Goal: Task Accomplishment & Management: Manage account settings

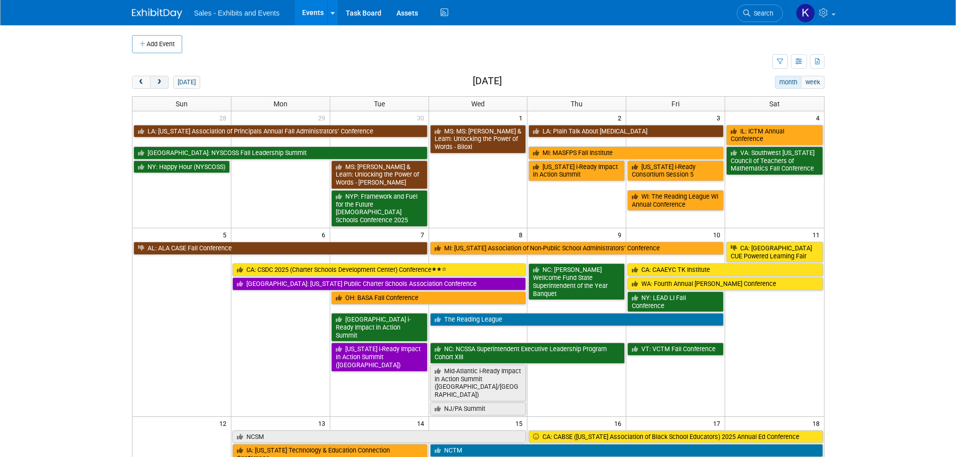
click at [164, 81] on button "next" at bounding box center [159, 82] width 19 height 13
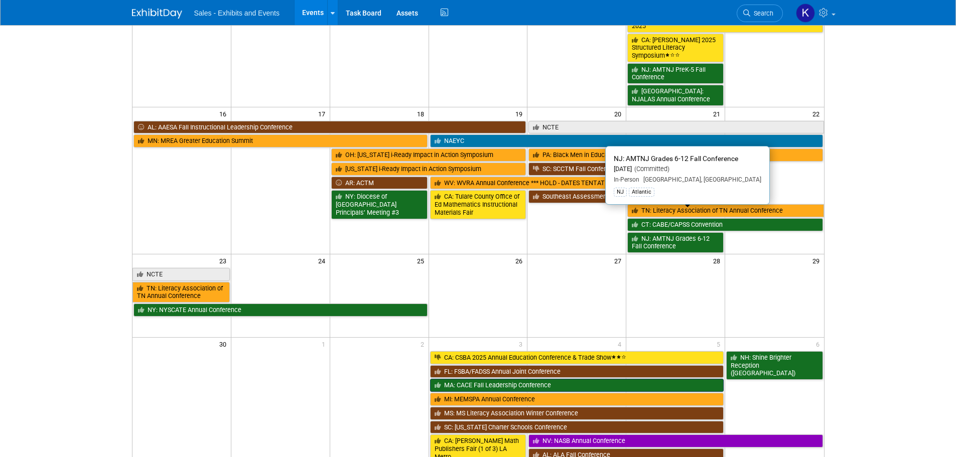
scroll to position [552, 0]
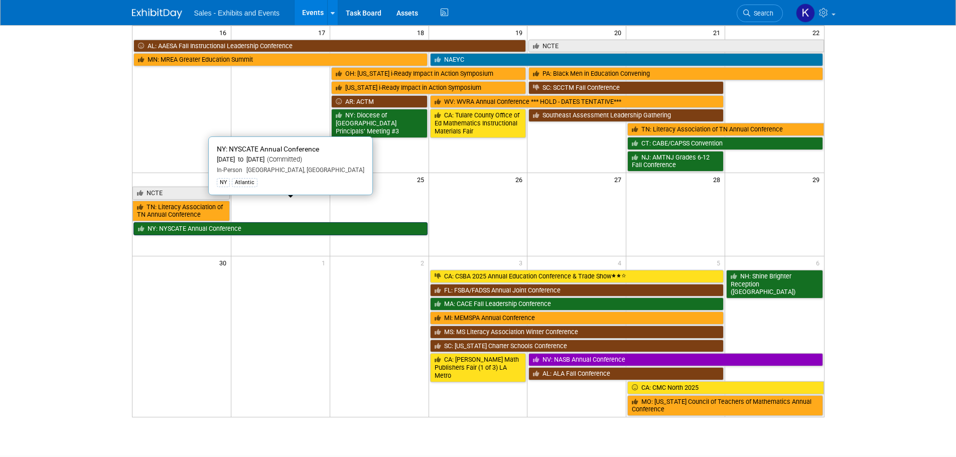
click at [239, 222] on link "NY: NYSCATE Annual Conference" at bounding box center [281, 228] width 294 height 13
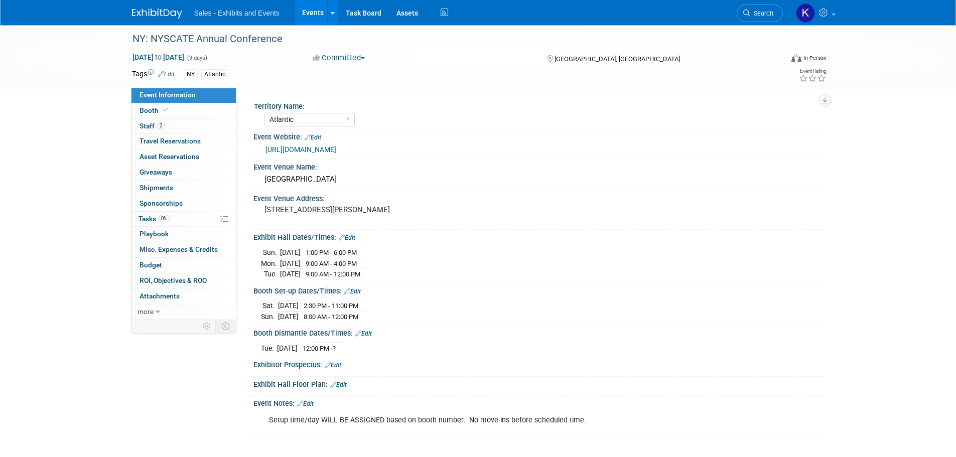
select select "Atlantic"
click at [151, 126] on span "Staff 2" at bounding box center [152, 126] width 25 height 8
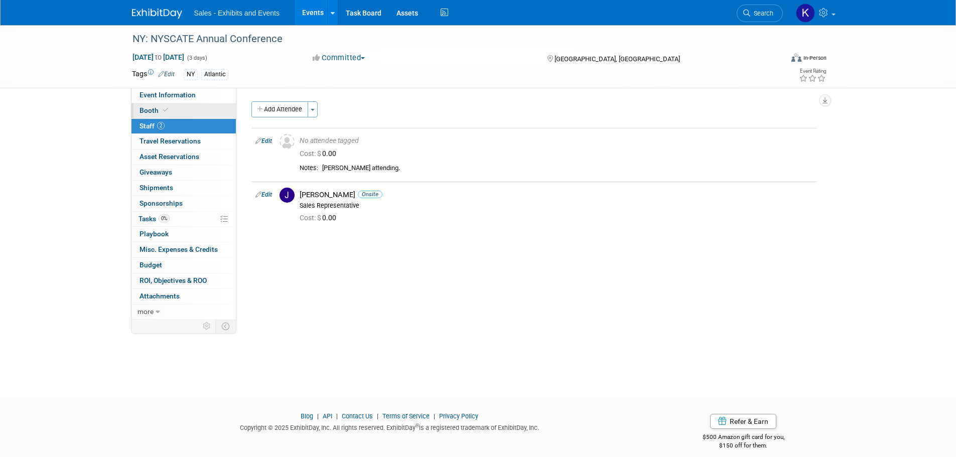
click at [140, 108] on span "Booth" at bounding box center [155, 110] width 31 height 8
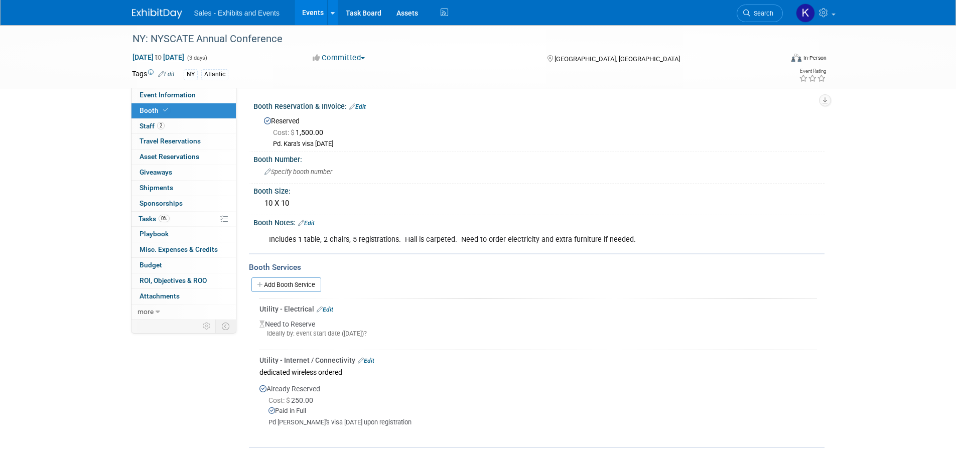
click at [310, 220] on link "Edit" at bounding box center [306, 223] width 17 height 7
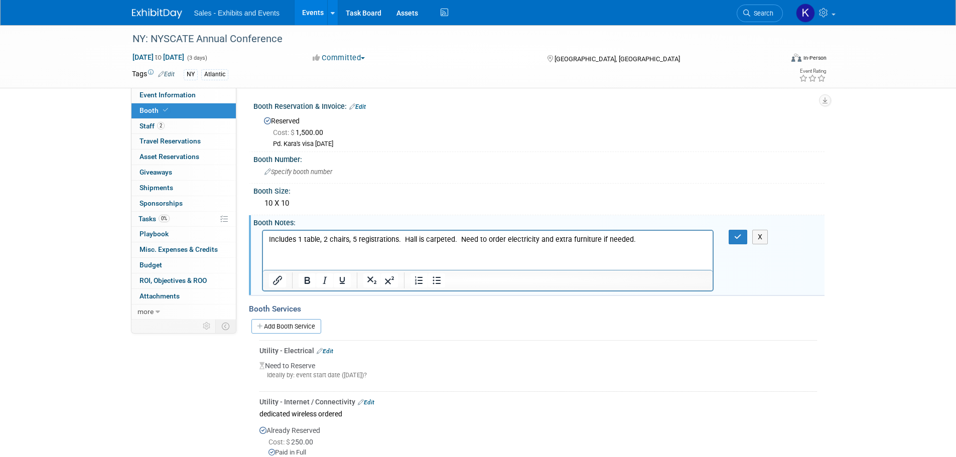
click at [354, 238] on p "Includes 1 table, 2 chairs, 5 registrations. Hall is carpeted. Need to order el…" at bounding box center [488, 239] width 439 height 10
click at [737, 238] on icon "button" at bounding box center [738, 236] width 8 height 7
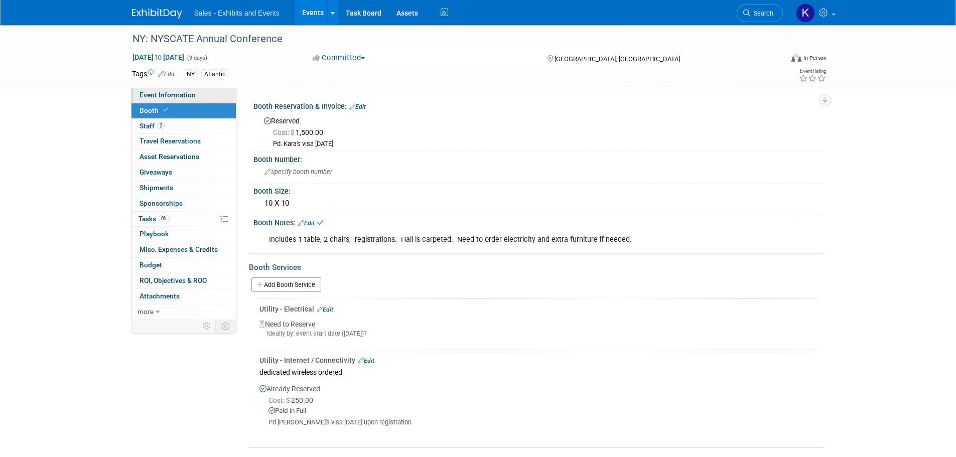
click at [158, 93] on span "Event Information" at bounding box center [168, 95] width 56 height 8
select select "Atlantic"
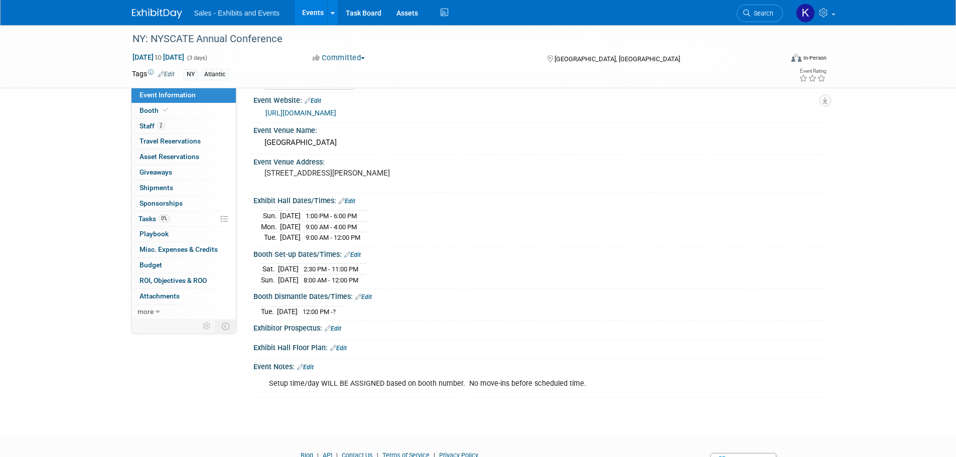
scroll to position [84, 0]
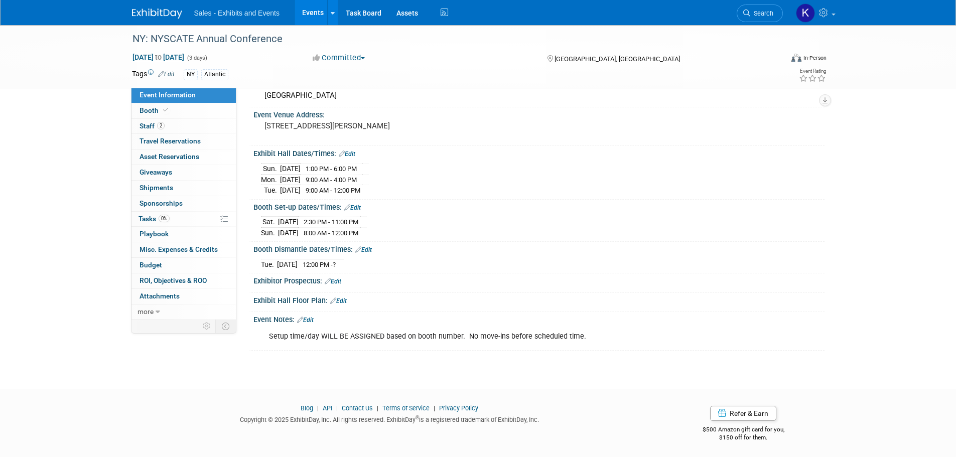
click at [306, 318] on link "Edit" at bounding box center [305, 320] width 17 height 7
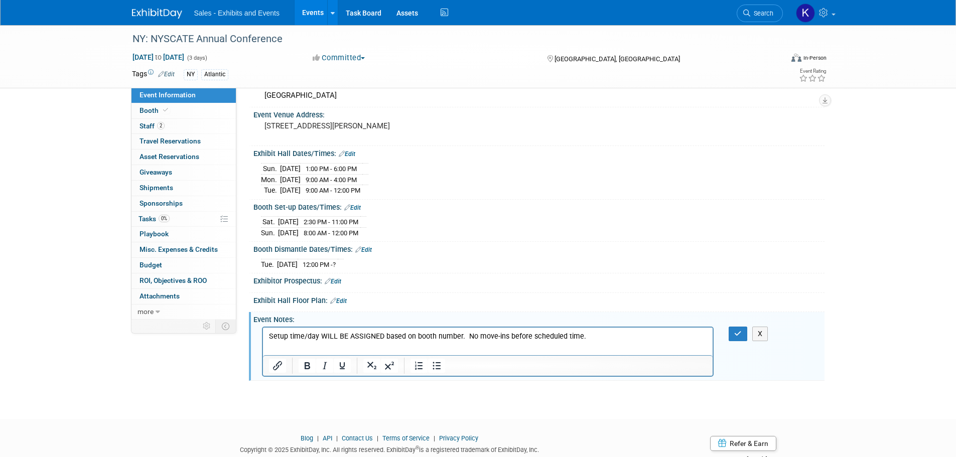
scroll to position [0, 0]
click at [598, 331] on p "Setup time/day WILL BE ASSIGNED based on booth number. No move-ins before sched…" at bounding box center [488, 336] width 439 height 10
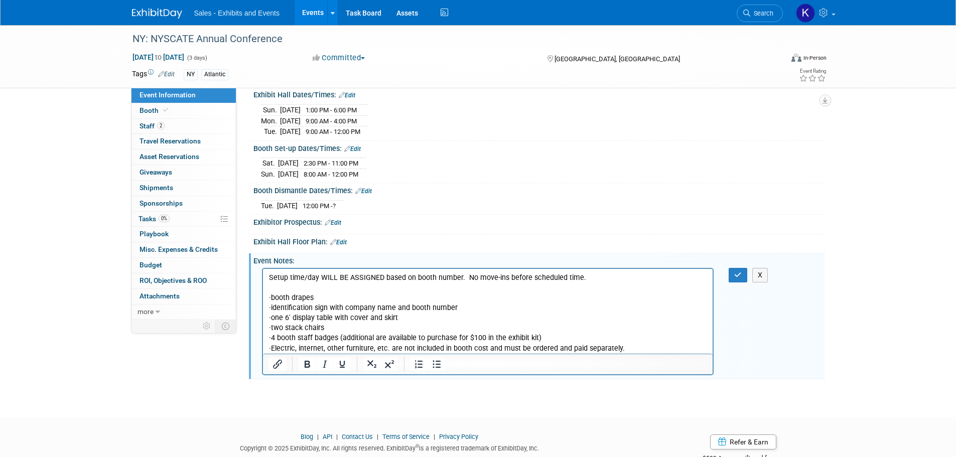
scroll to position [171, 0]
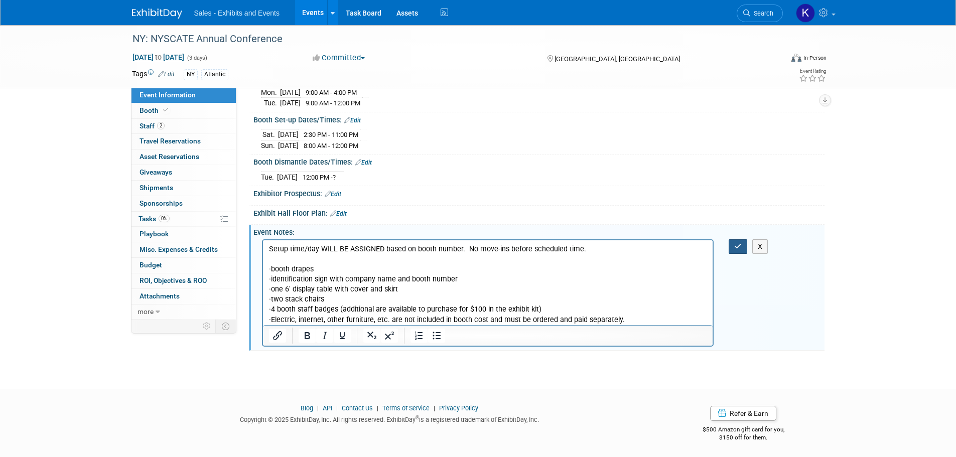
click at [737, 244] on icon "button" at bounding box center [738, 246] width 8 height 7
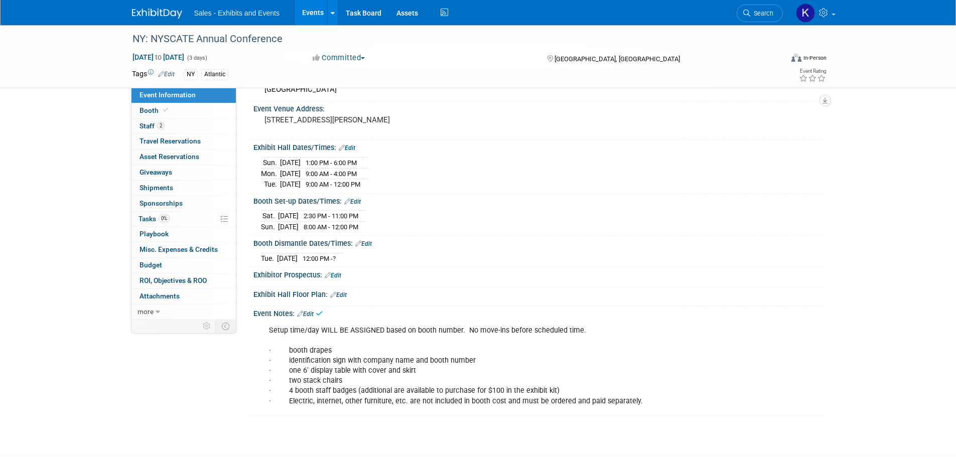
scroll to position [0, 0]
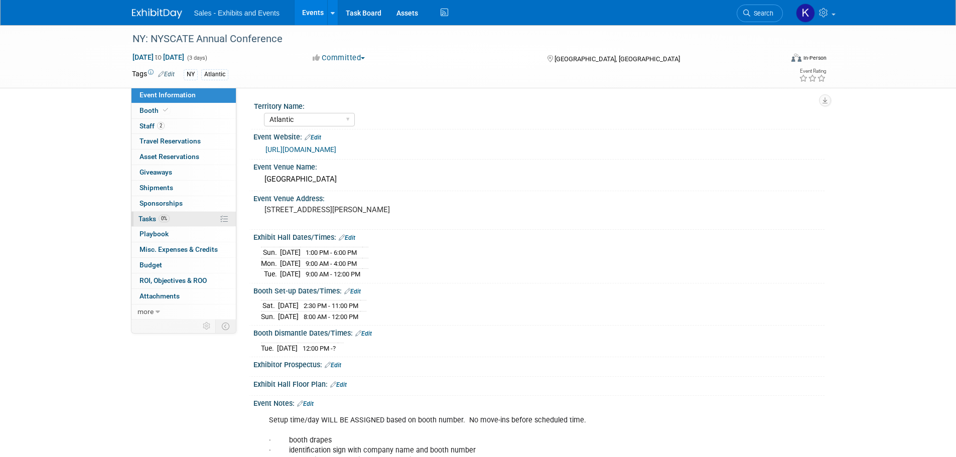
click at [151, 220] on span "Tasks 0%" at bounding box center [154, 219] width 31 height 8
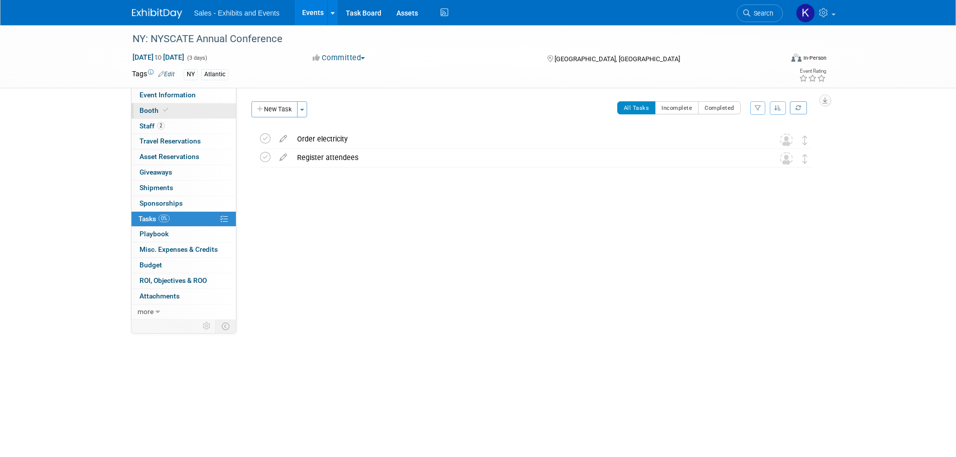
click at [148, 112] on span "Booth" at bounding box center [155, 110] width 31 height 8
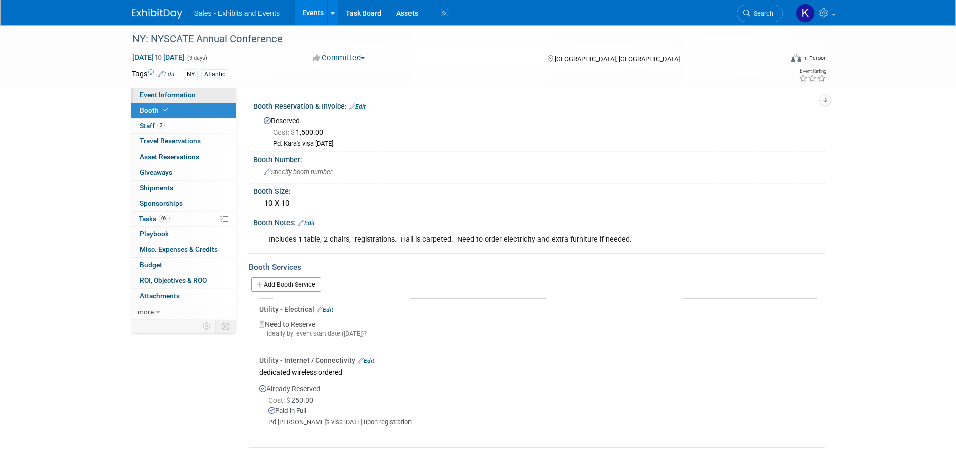
click at [149, 94] on span "Event Information" at bounding box center [168, 95] width 56 height 8
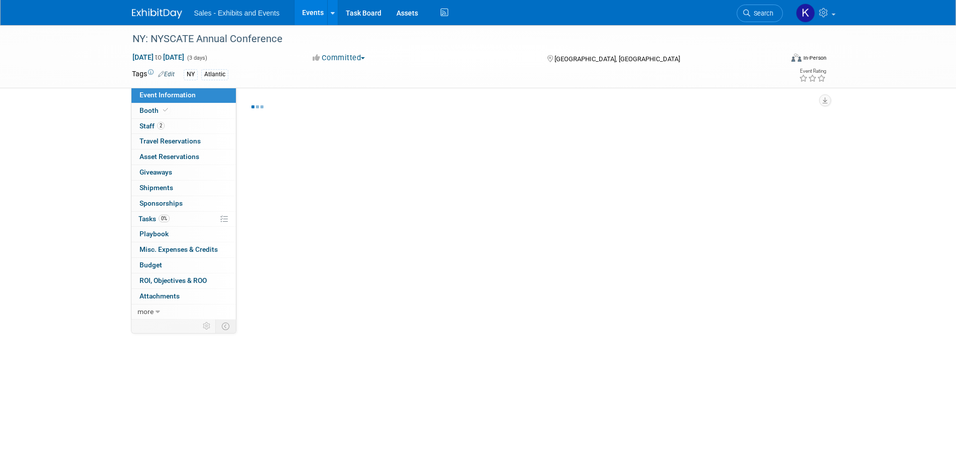
select select "Atlantic"
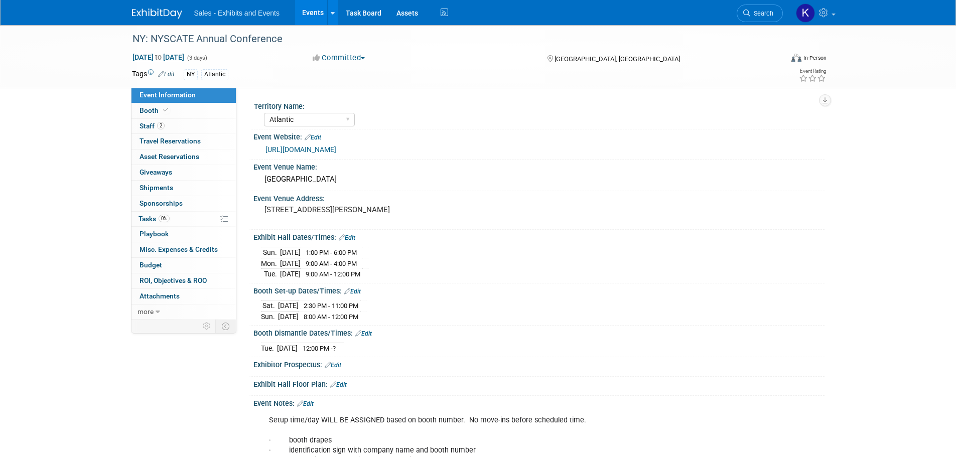
scroll to position [66, 0]
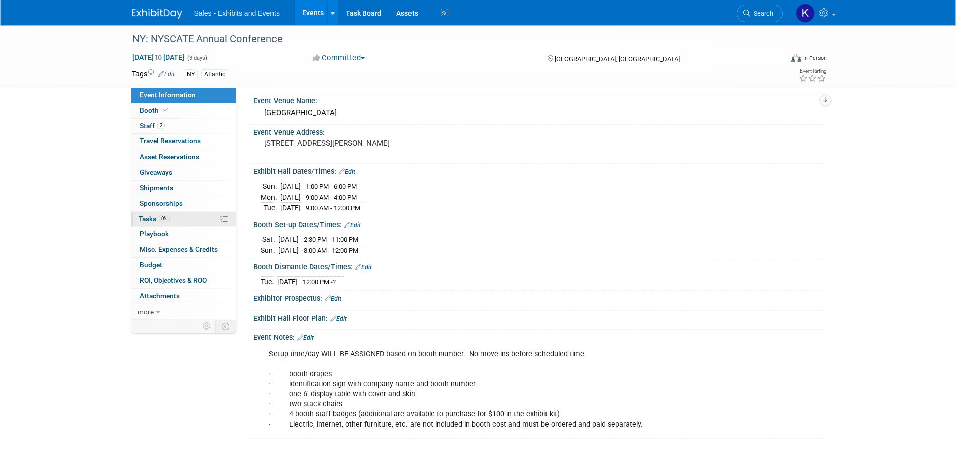
click at [148, 217] on span "Tasks 0%" at bounding box center [154, 219] width 31 height 8
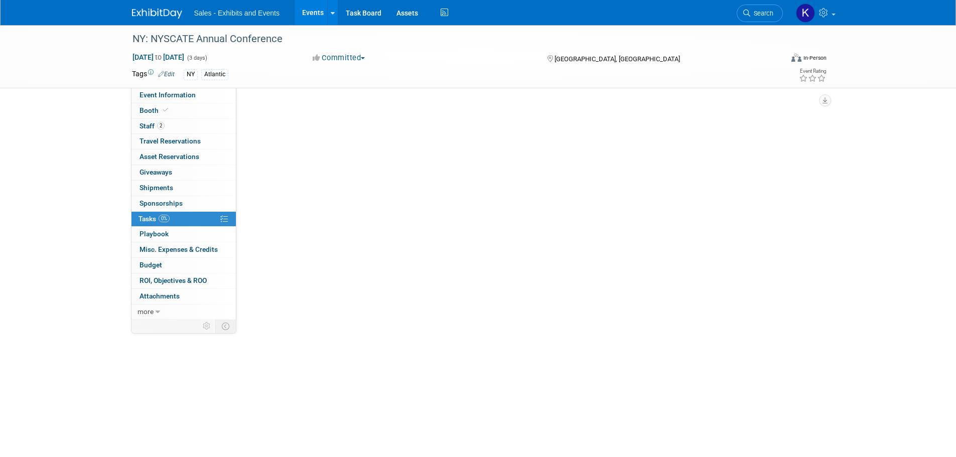
scroll to position [0, 0]
